Goal: Answer question/provide support: Share knowledge or assist other users

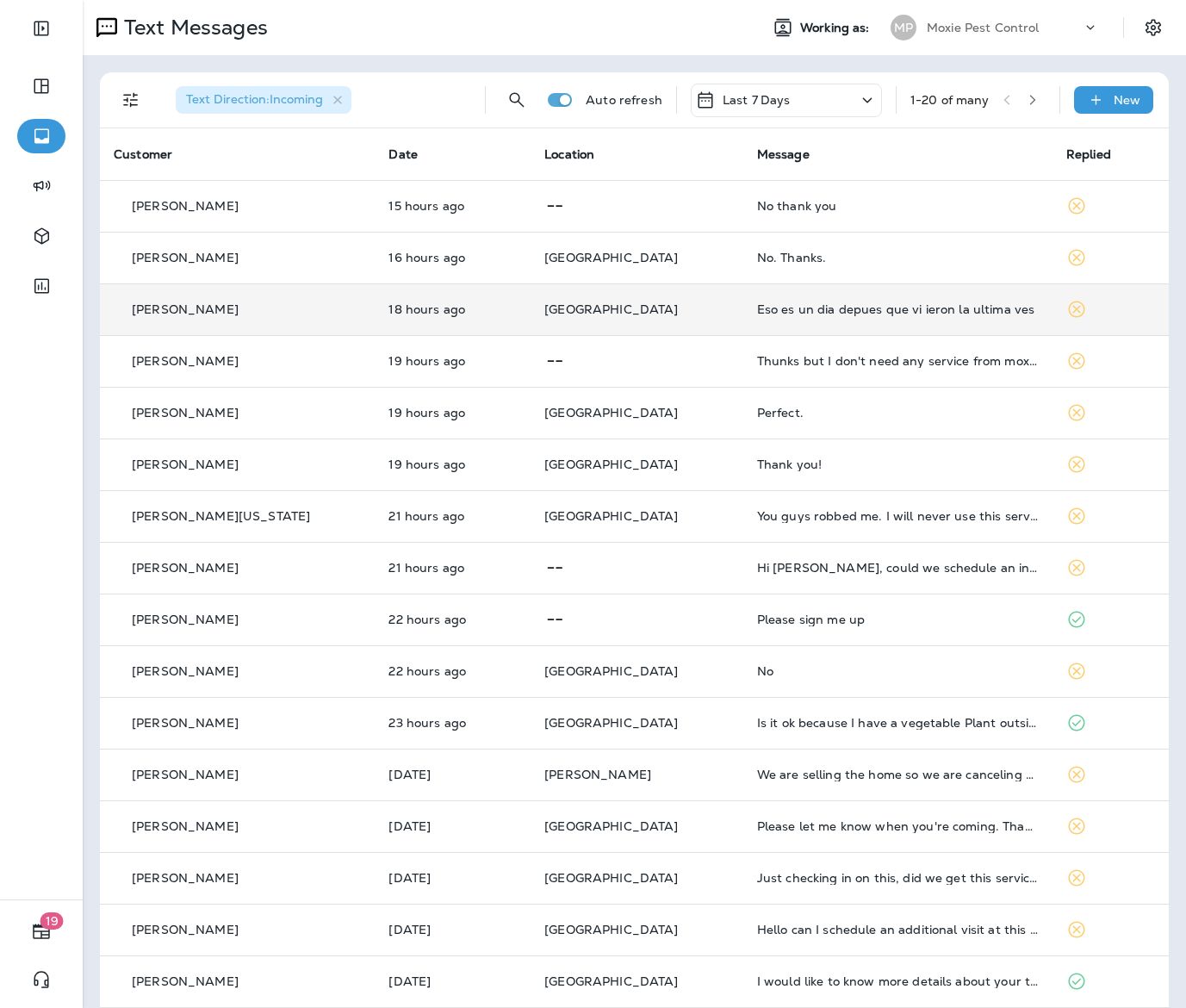
click at [668, 313] on p "[GEOGRAPHIC_DATA]" at bounding box center [637, 310] width 185 height 14
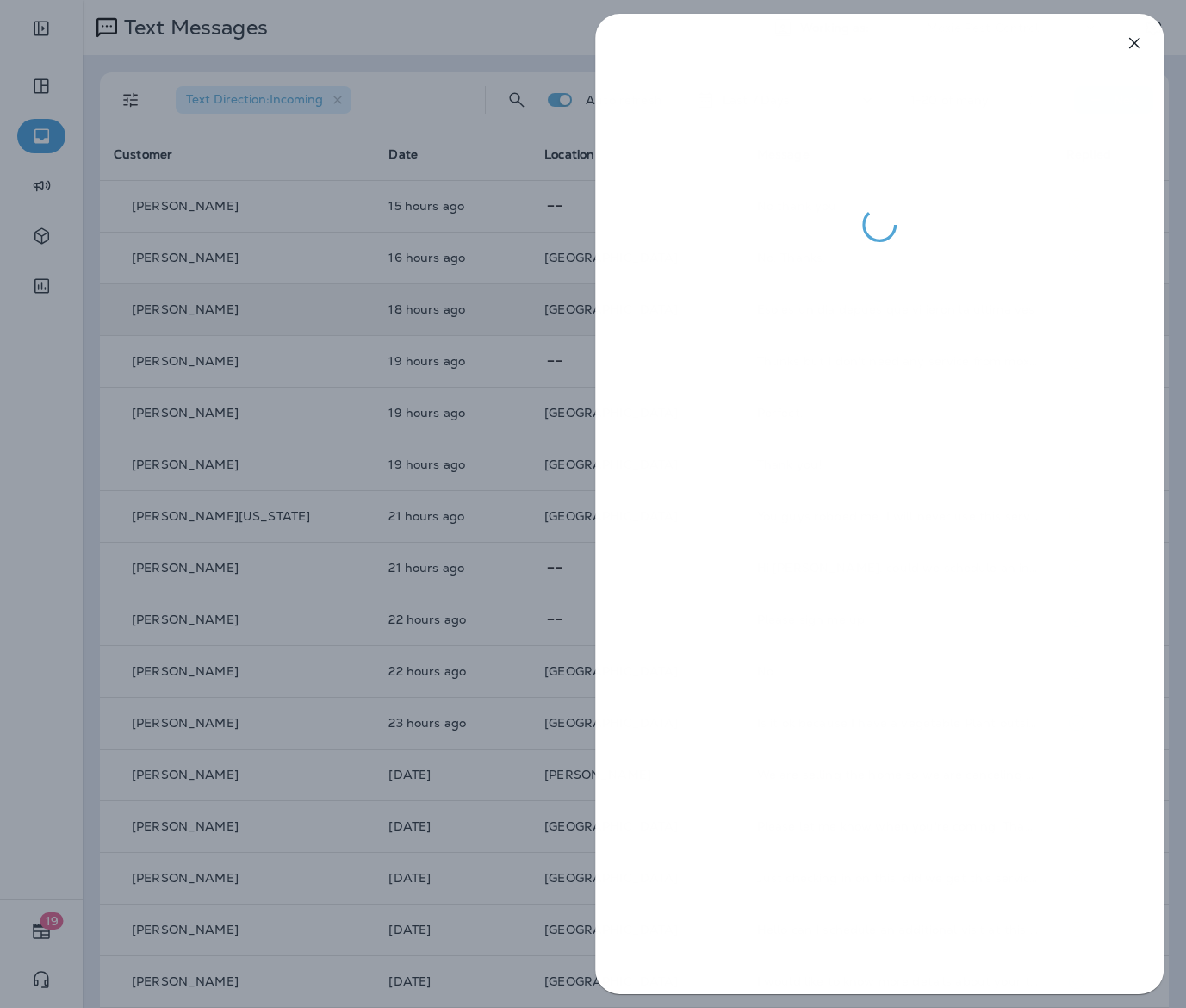
click at [590, 307] on div at bounding box center [878, 504] width 613 height 1008
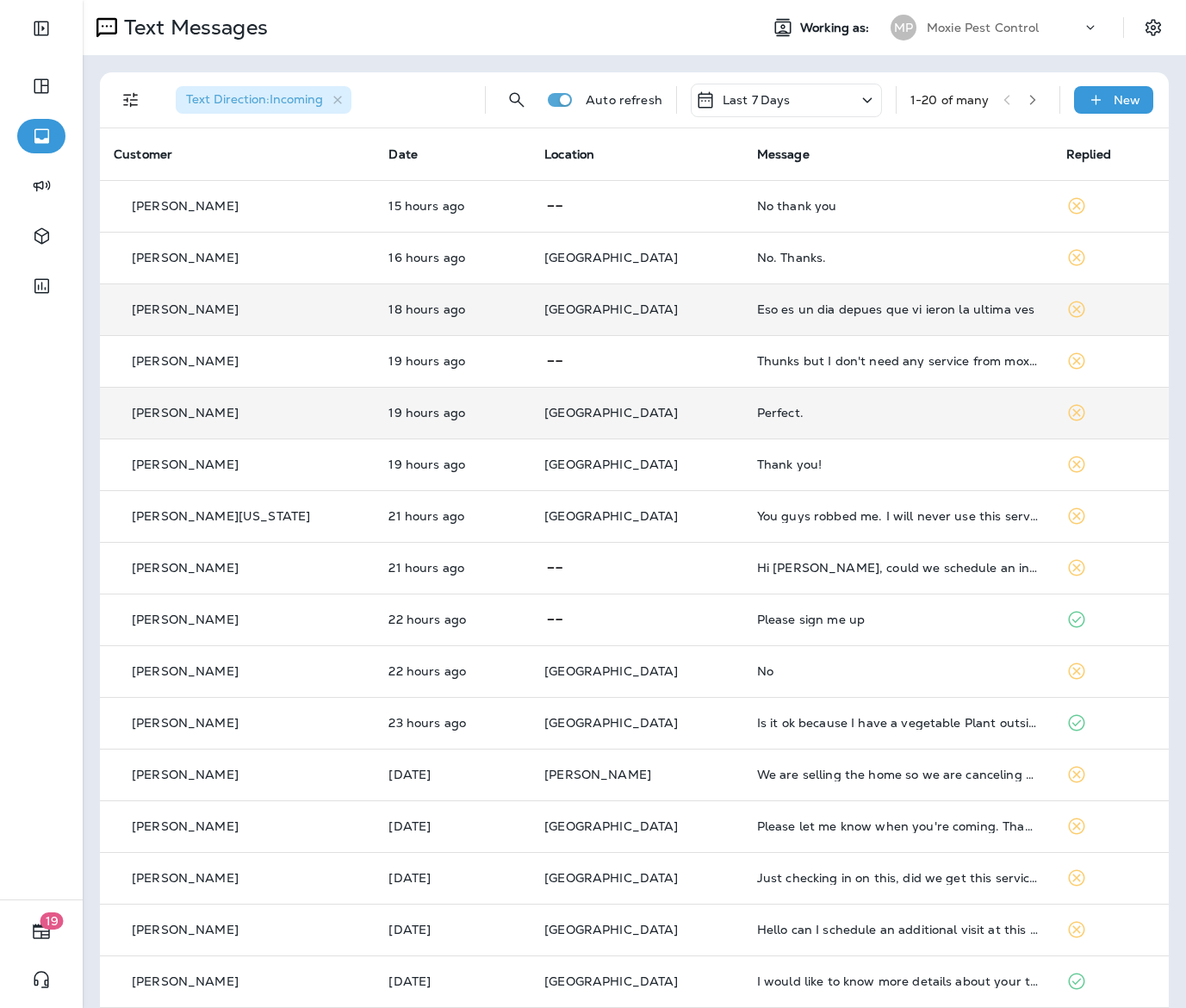
click at [660, 399] on td "[GEOGRAPHIC_DATA]" at bounding box center [637, 412] width 213 height 52
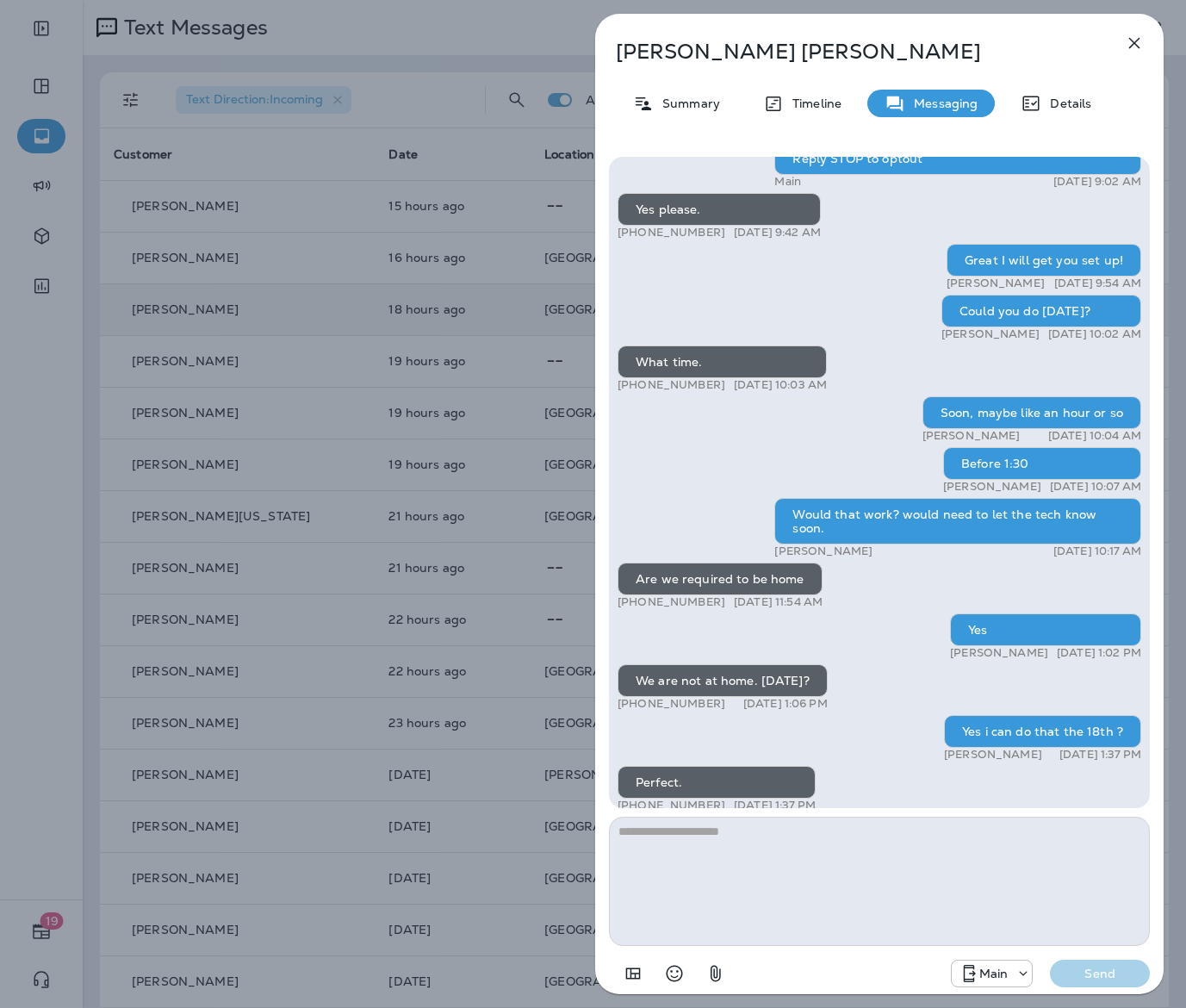
scroll to position [1, 0]
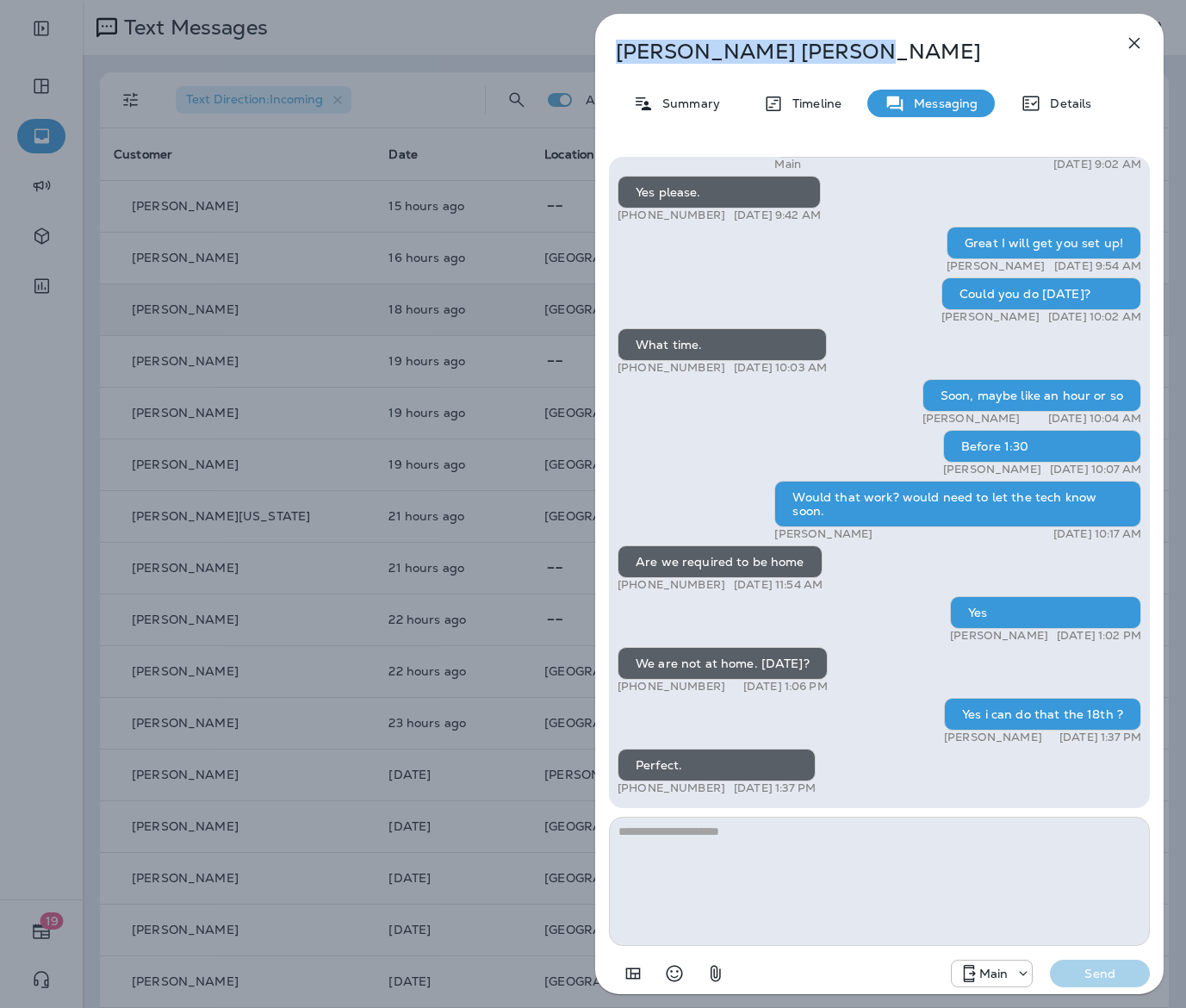
drag, startPoint x: 757, startPoint y: 52, endPoint x: 618, endPoint y: 55, distance: 139.0
click at [618, 55] on p "[PERSON_NAME]" at bounding box center [850, 51] width 470 height 24
copy p "[PERSON_NAME]"
click at [1135, 38] on icon "button" at bounding box center [1133, 42] width 20 height 20
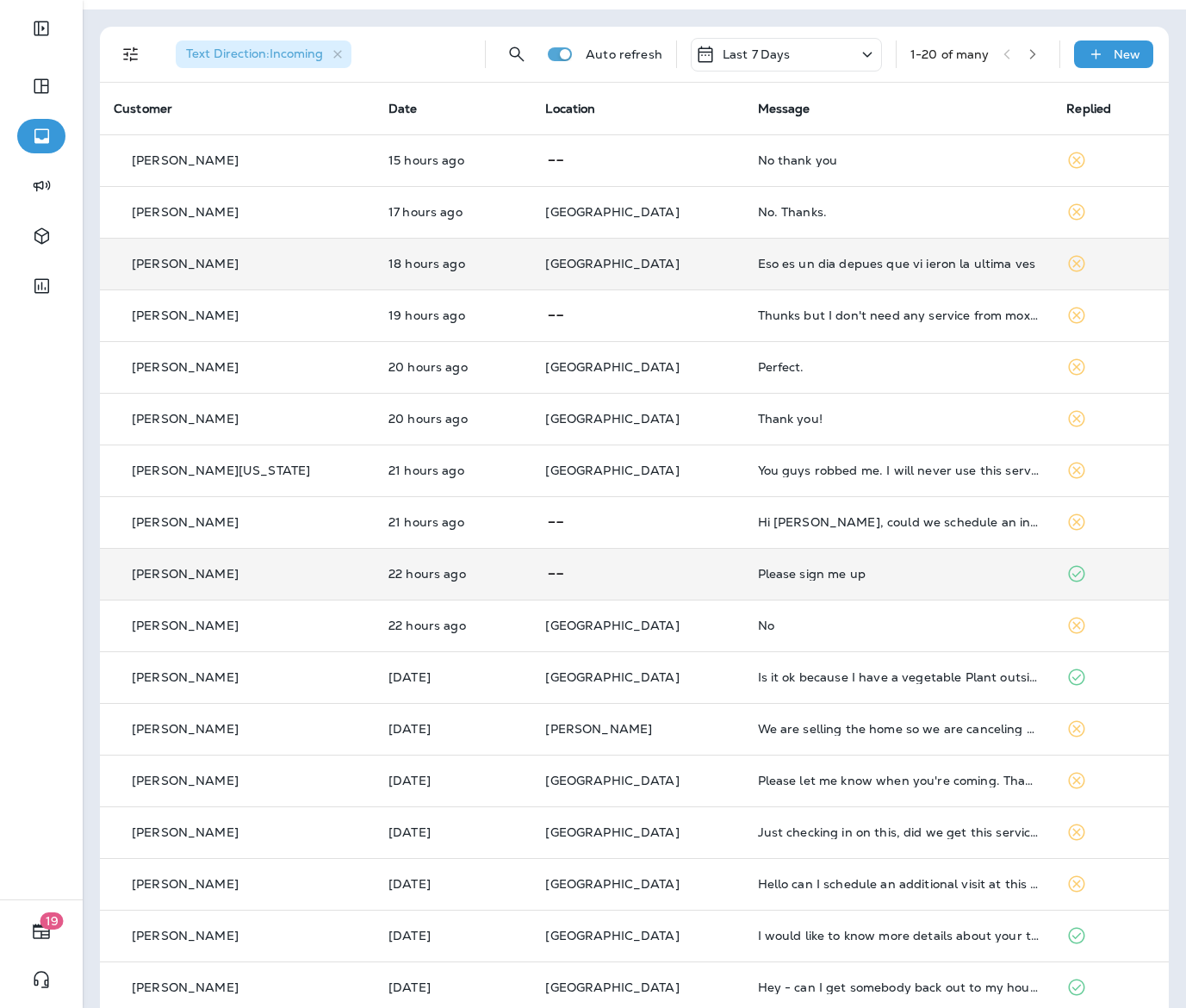
scroll to position [66, 0]
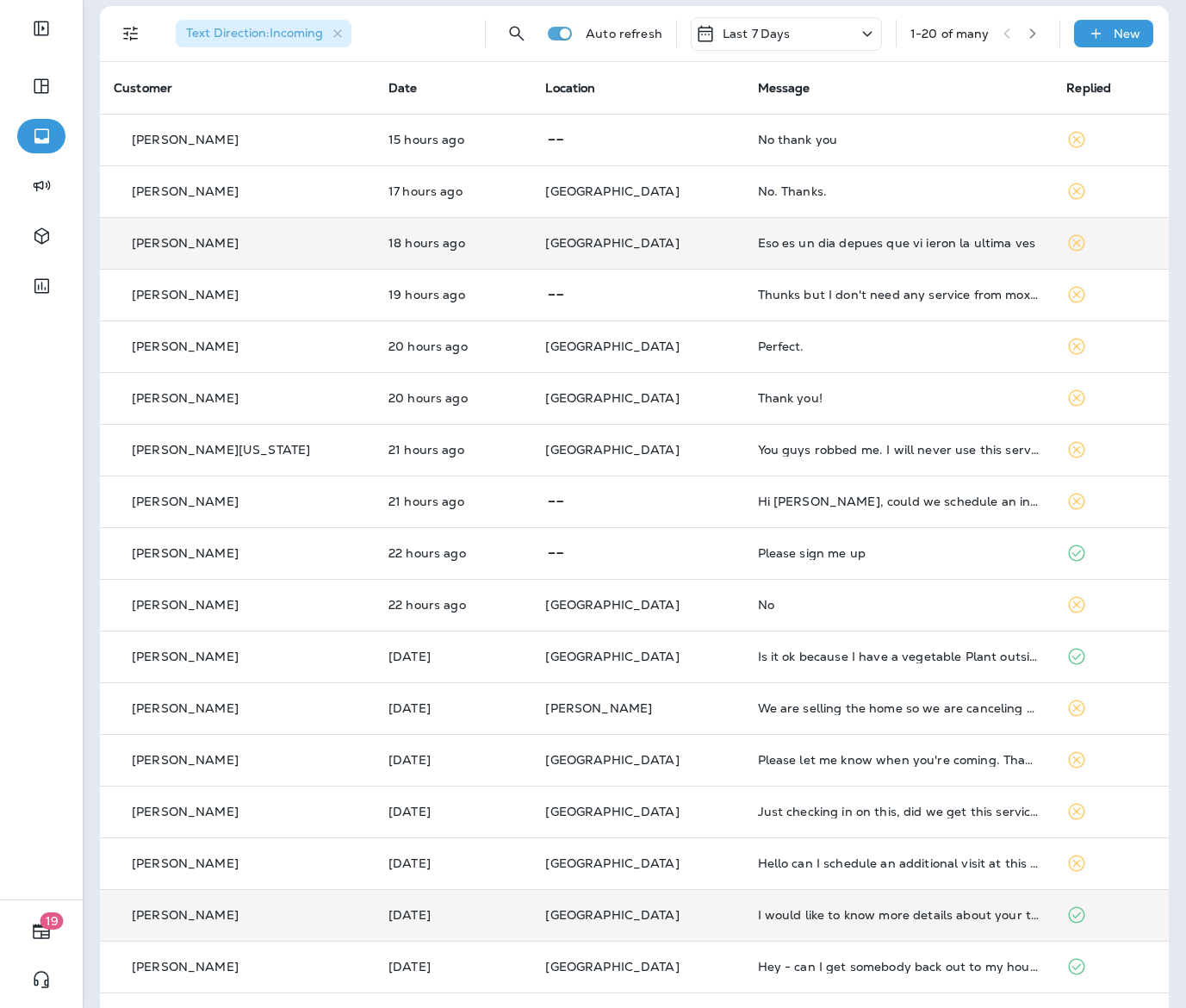
click at [875, 913] on div "I would like to know more details about your termite protection plan for me. If…" at bounding box center [898, 915] width 281 height 14
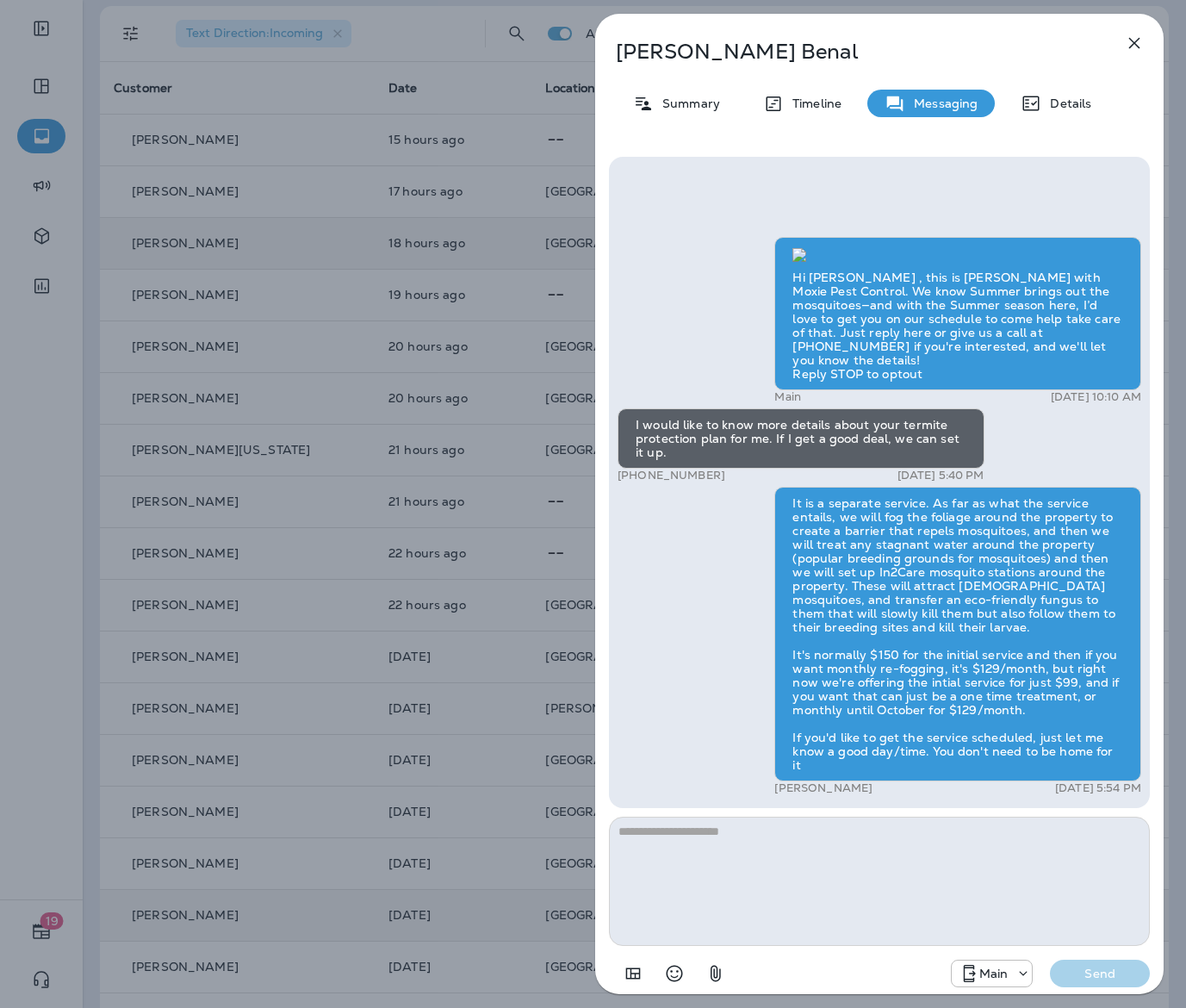
scroll to position [1, 0]
click at [1128, 45] on icon "button" at bounding box center [1133, 42] width 20 height 20
